Goal: Transaction & Acquisition: Purchase product/service

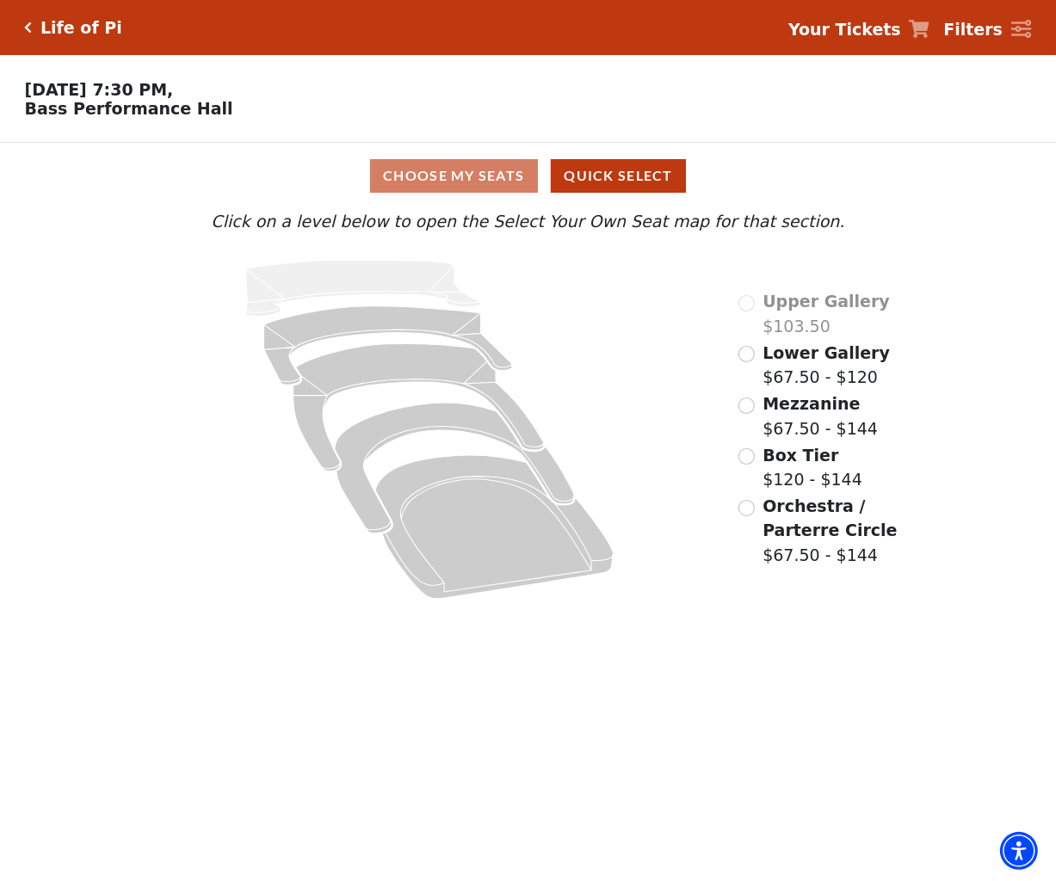
click at [748, 348] on div "Lower Gallery $67.50 - $120" at bounding box center [813, 365] width 151 height 49
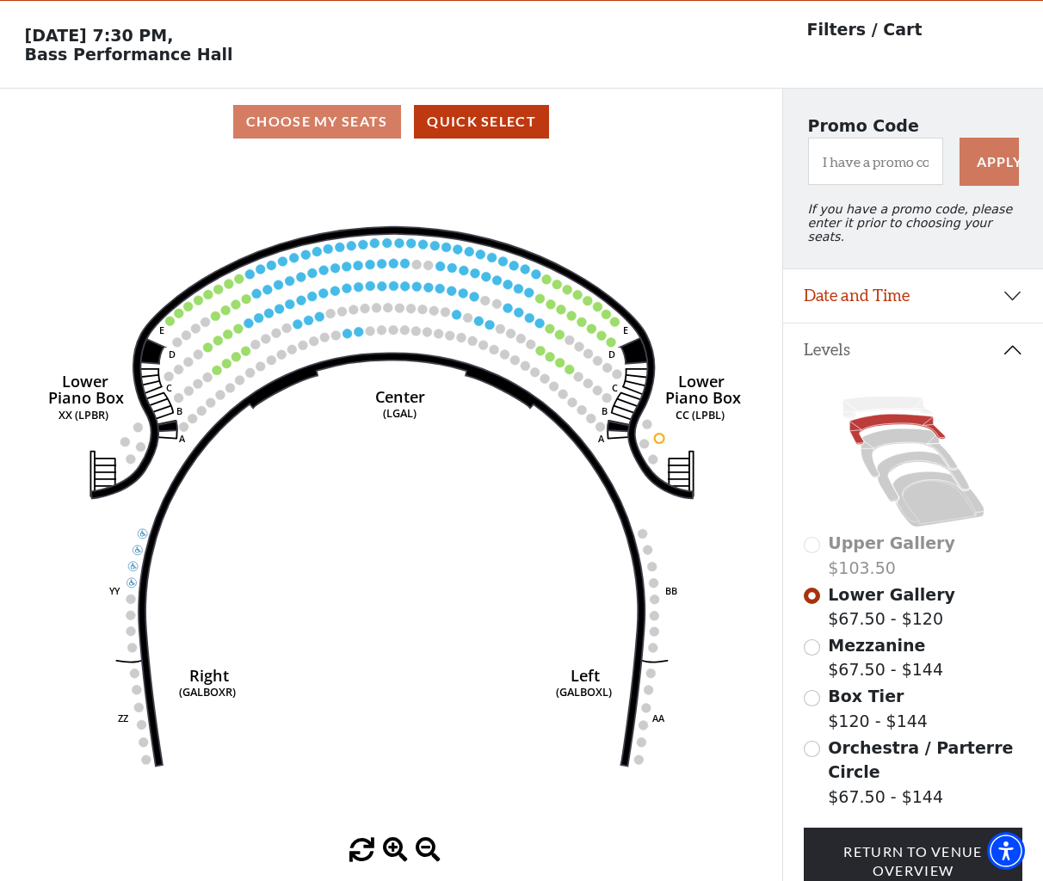
scroll to position [79, 0]
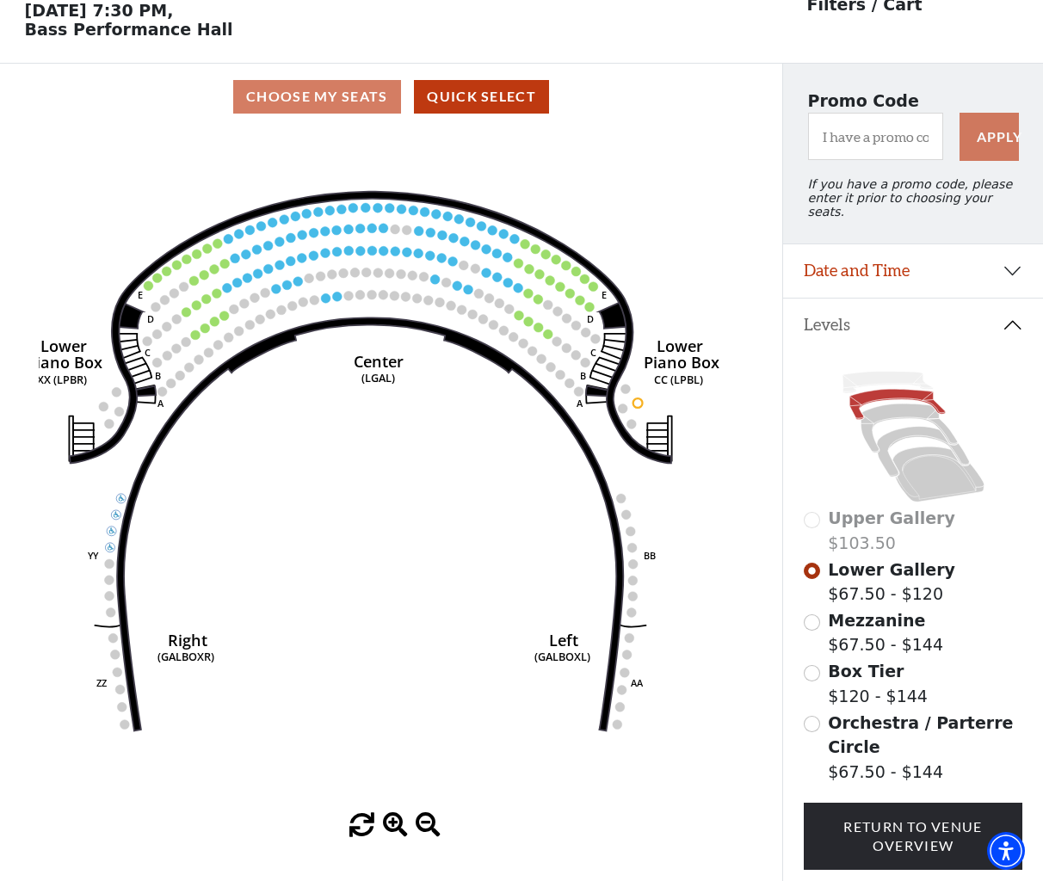
click at [485, 416] on icon "Right (GALBOXR) E D C B A E D C B A YY ZZ Left (GALBOXL) BB AA Center Lower Pia…" at bounding box center [391, 471] width 704 height 683
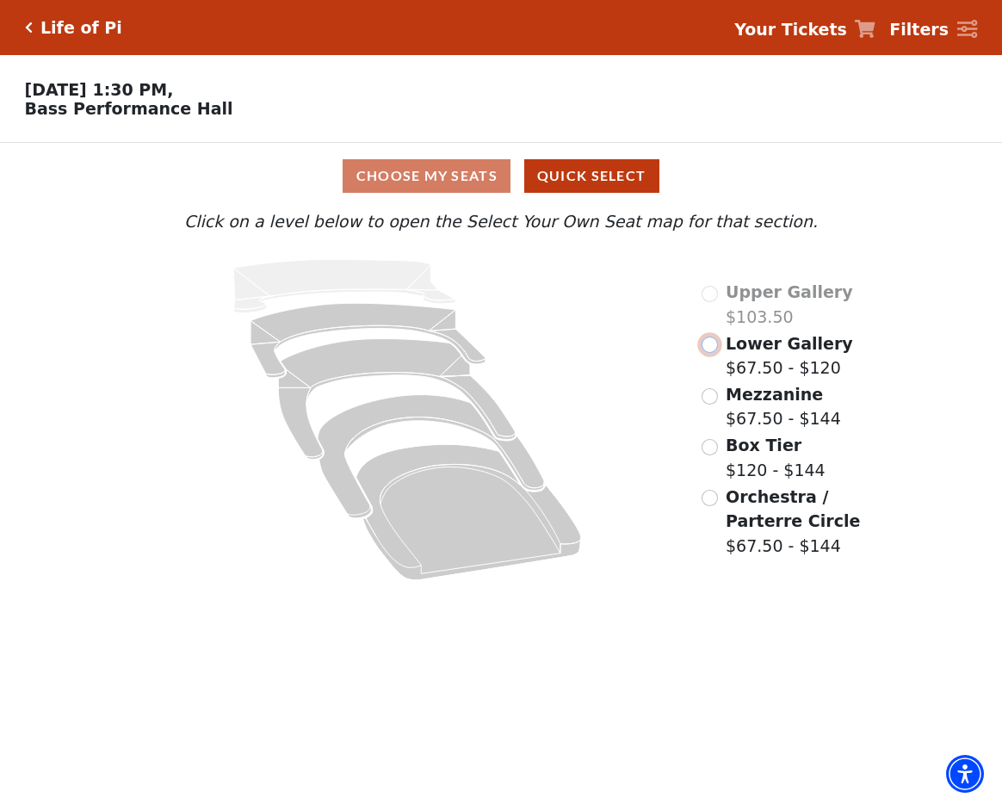
click at [705, 344] on input "Lower Gallery$67.50 - $120\a" at bounding box center [709, 344] width 16 height 16
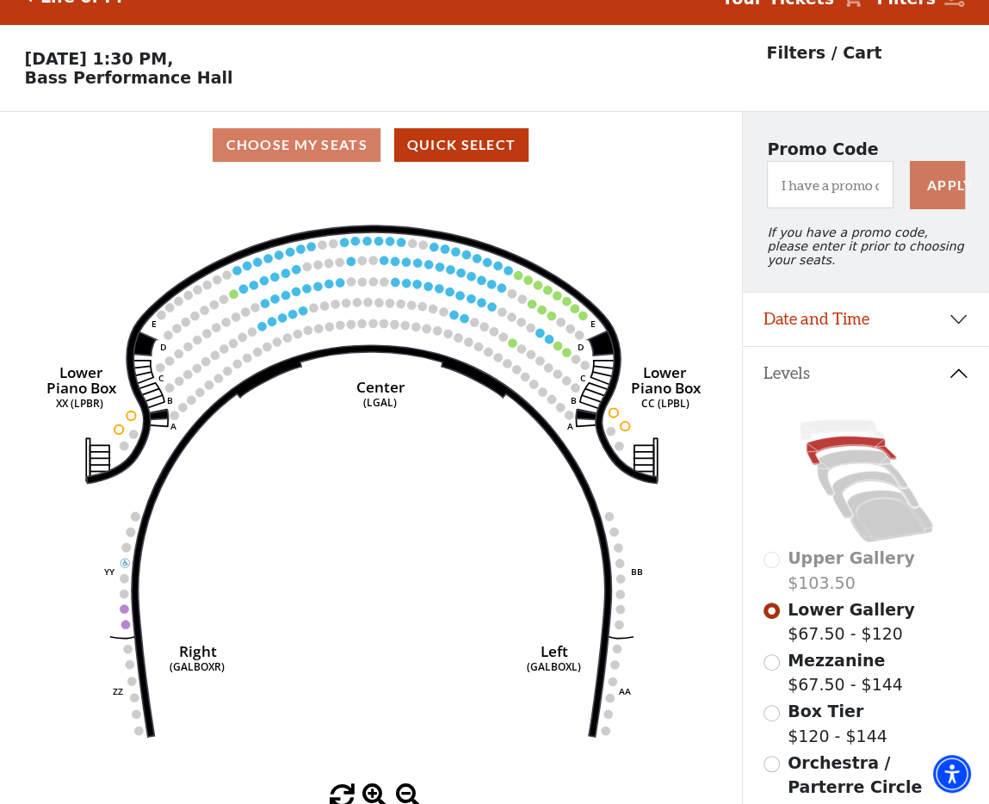
scroll to position [79, 0]
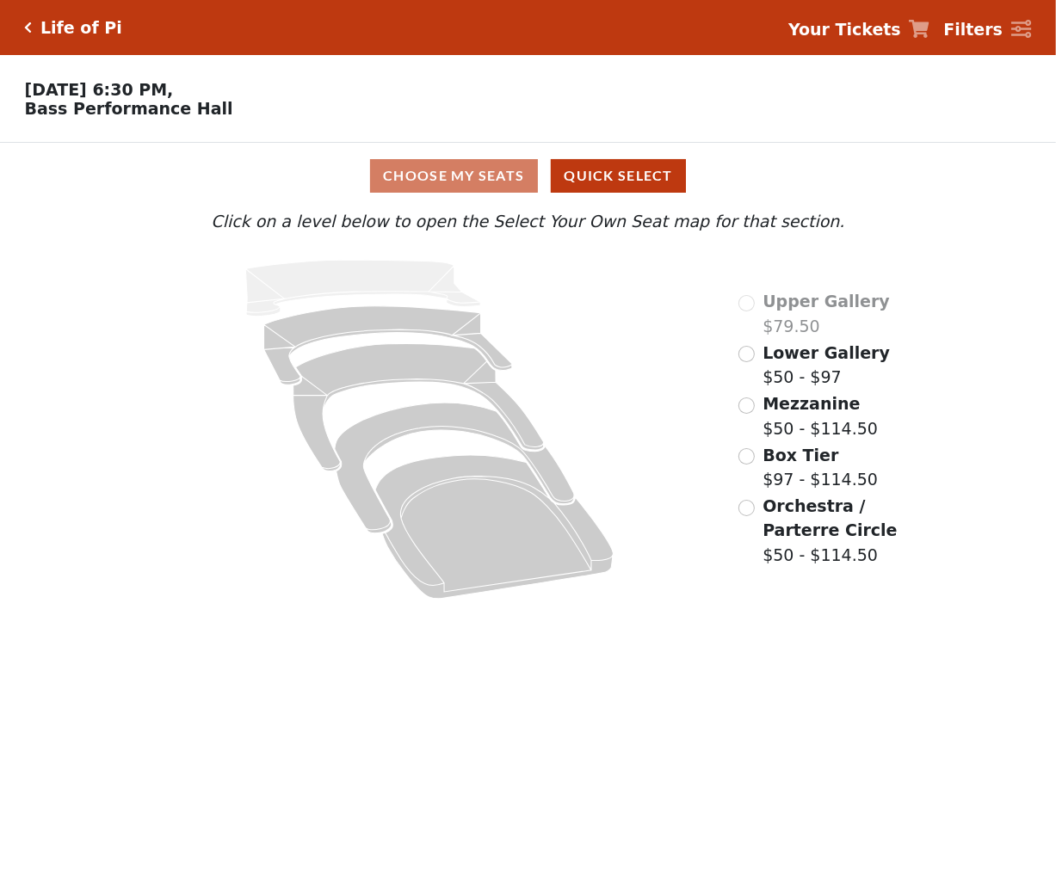
click at [755, 367] on div "Lower Gallery $50 - $97" at bounding box center [813, 365] width 151 height 49
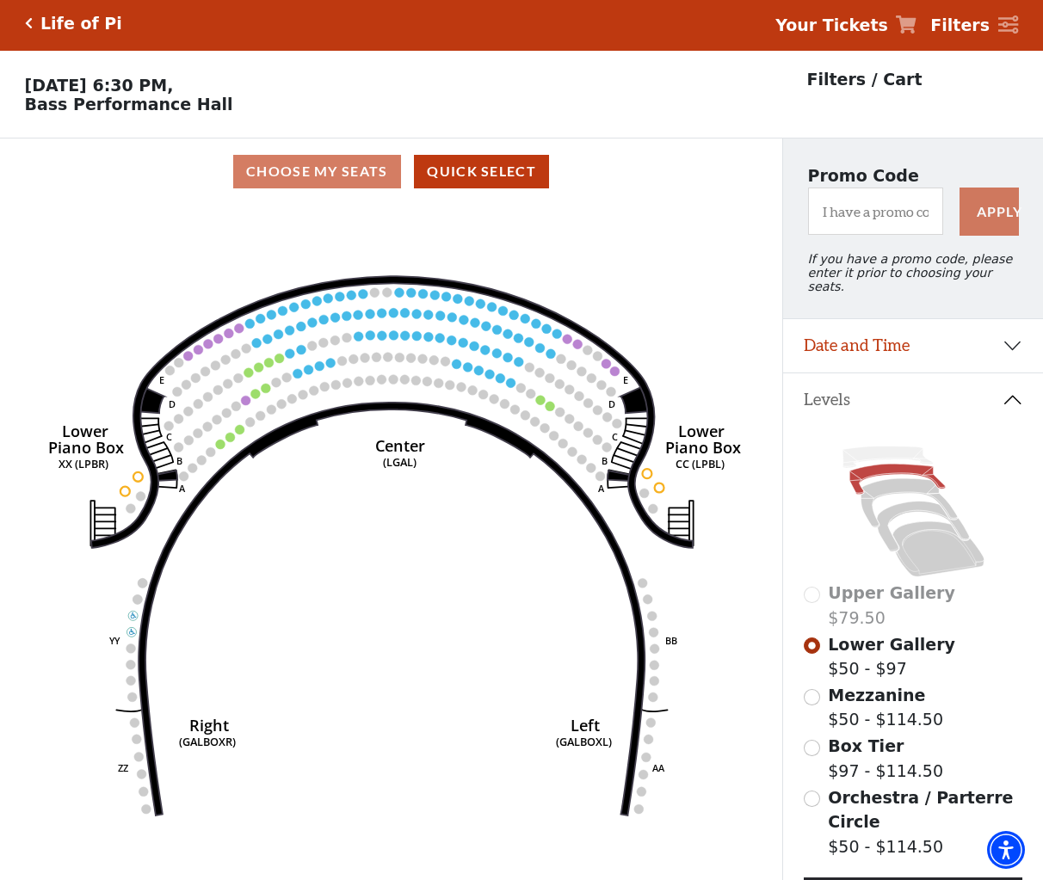
scroll to position [79, 0]
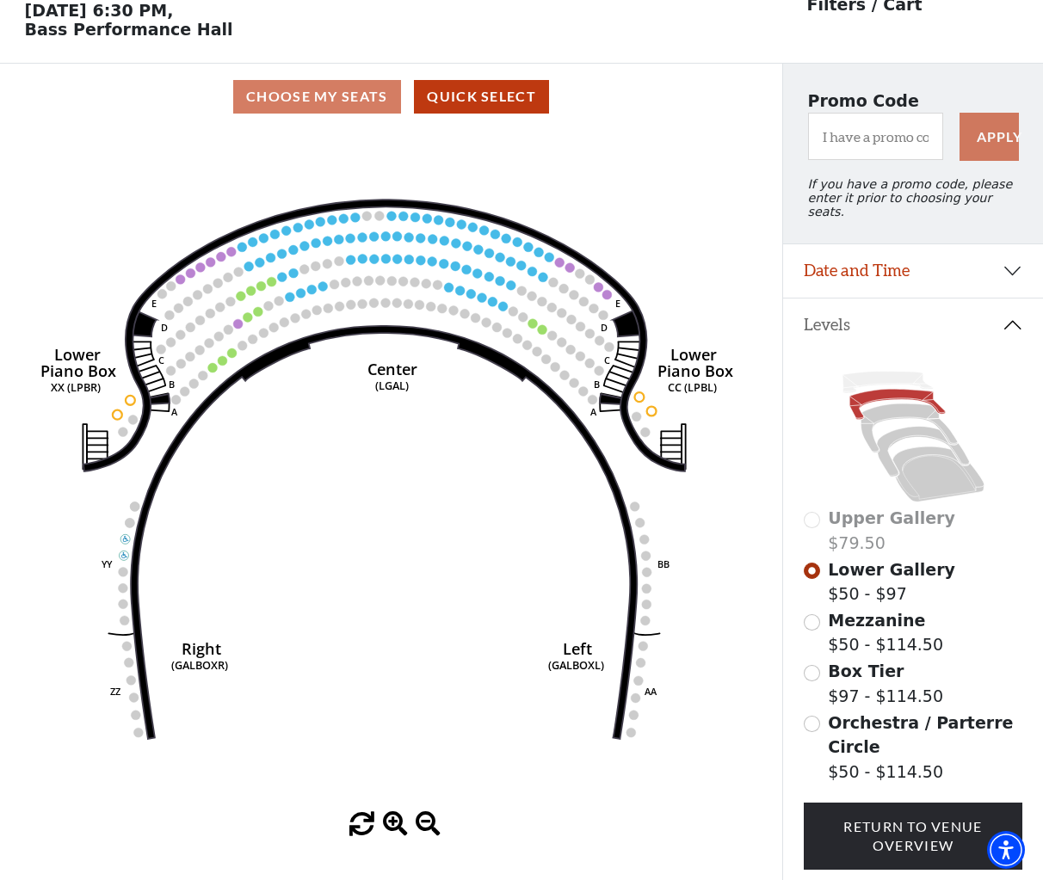
drag, startPoint x: 412, startPoint y: 541, endPoint x: 367, endPoint y: 541, distance: 45.6
click at [367, 541] on icon "Right (GALBOXR) E D C B A E D C B A YY ZZ Left (GALBOXL) BB AA Center Lower Pia…" at bounding box center [391, 471] width 704 height 682
